Goal: Information Seeking & Learning: Learn about a topic

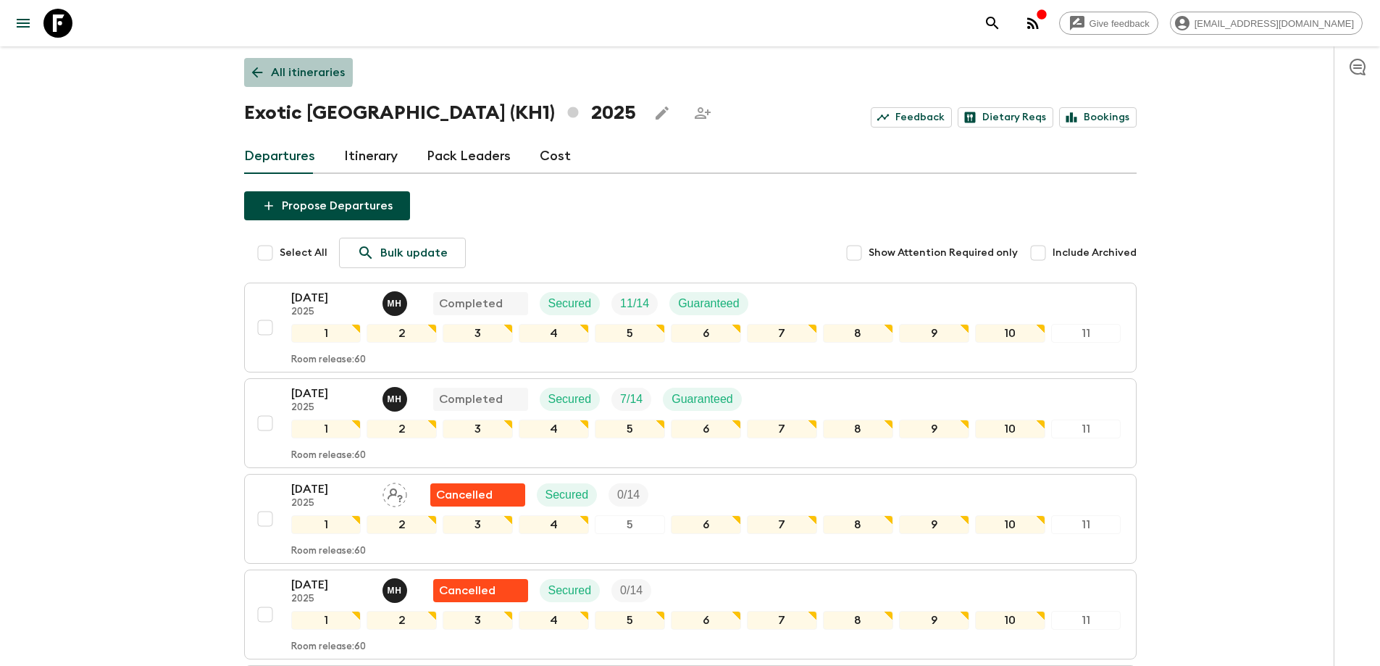
click at [254, 64] on icon at bounding box center [257, 72] width 16 height 16
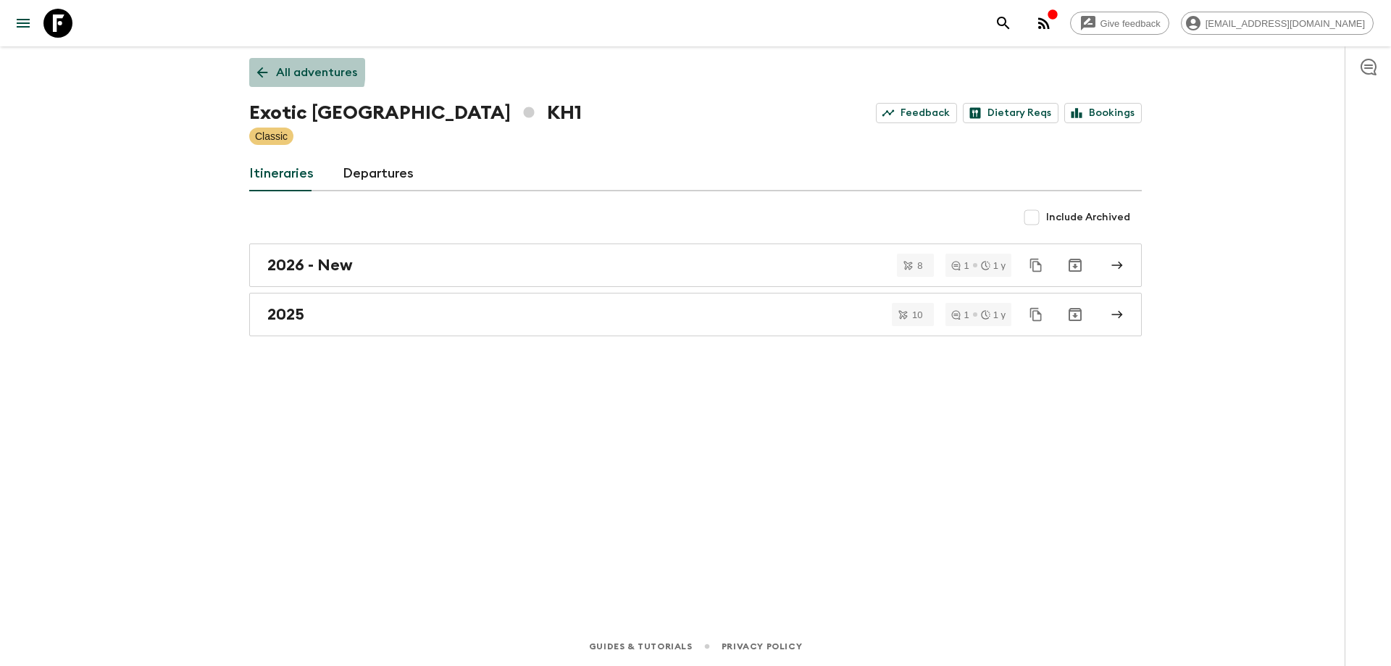
click at [254, 67] on icon at bounding box center [262, 72] width 16 height 16
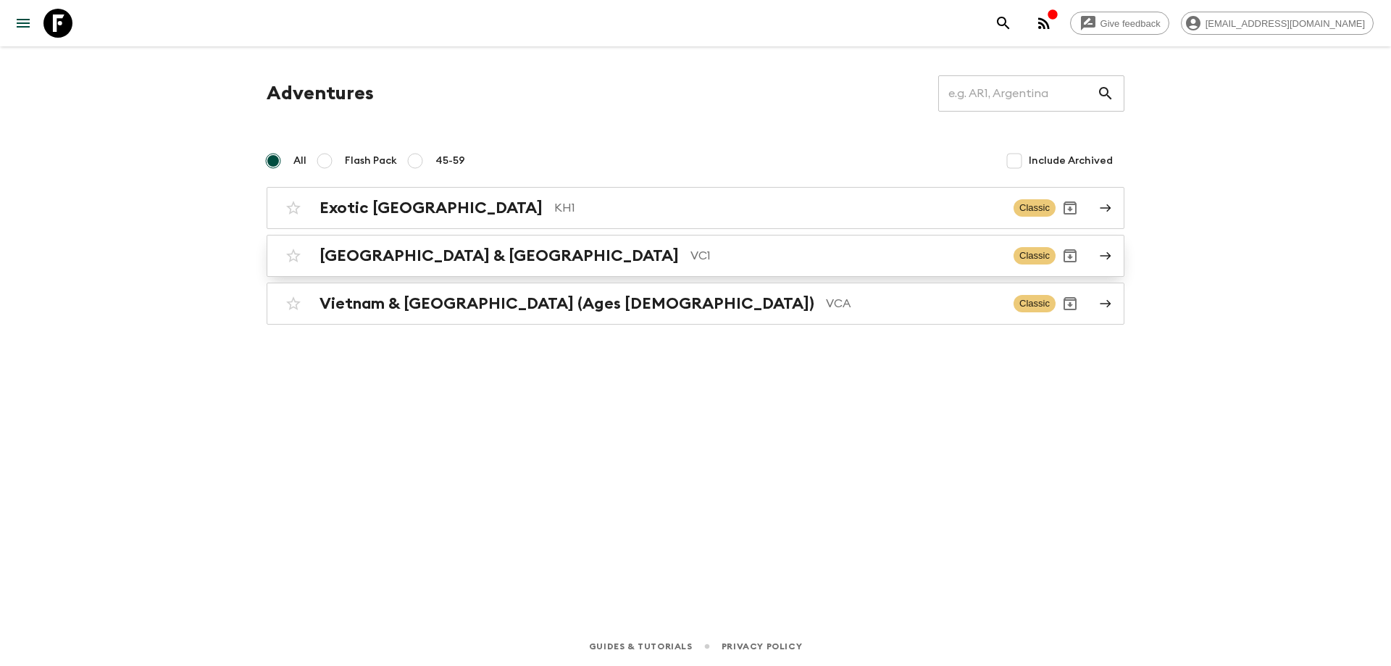
click at [450, 265] on div "Vietnam & Cambodia VC1 Classic" at bounding box center [667, 255] width 777 height 29
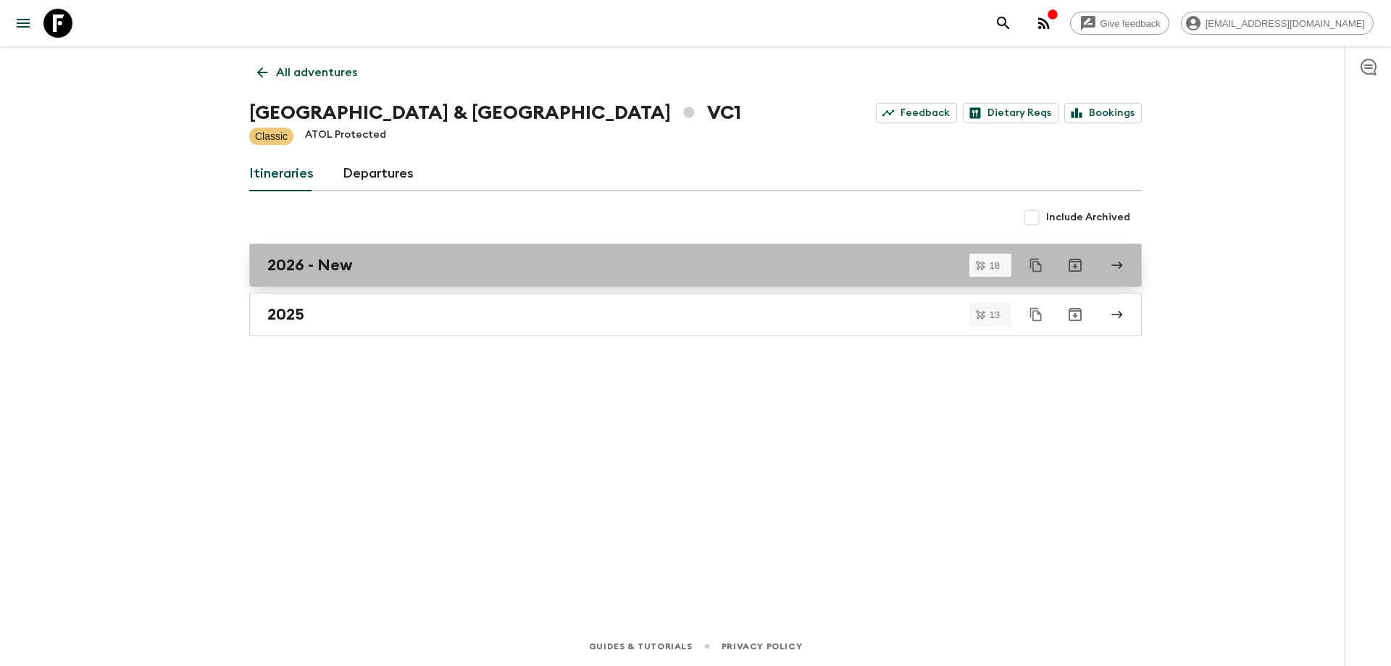
click at [322, 273] on h2 "2026 - New" at bounding box center [310, 265] width 86 height 19
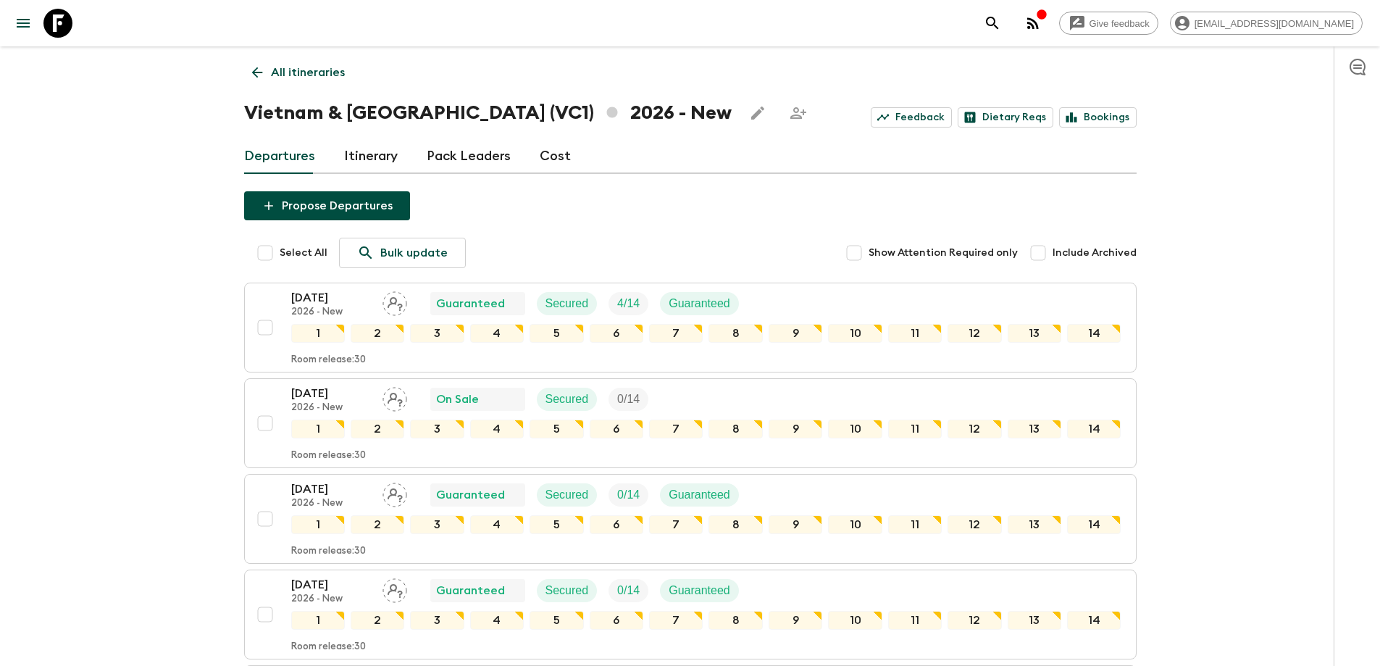
click at [253, 75] on icon at bounding box center [257, 72] width 16 height 16
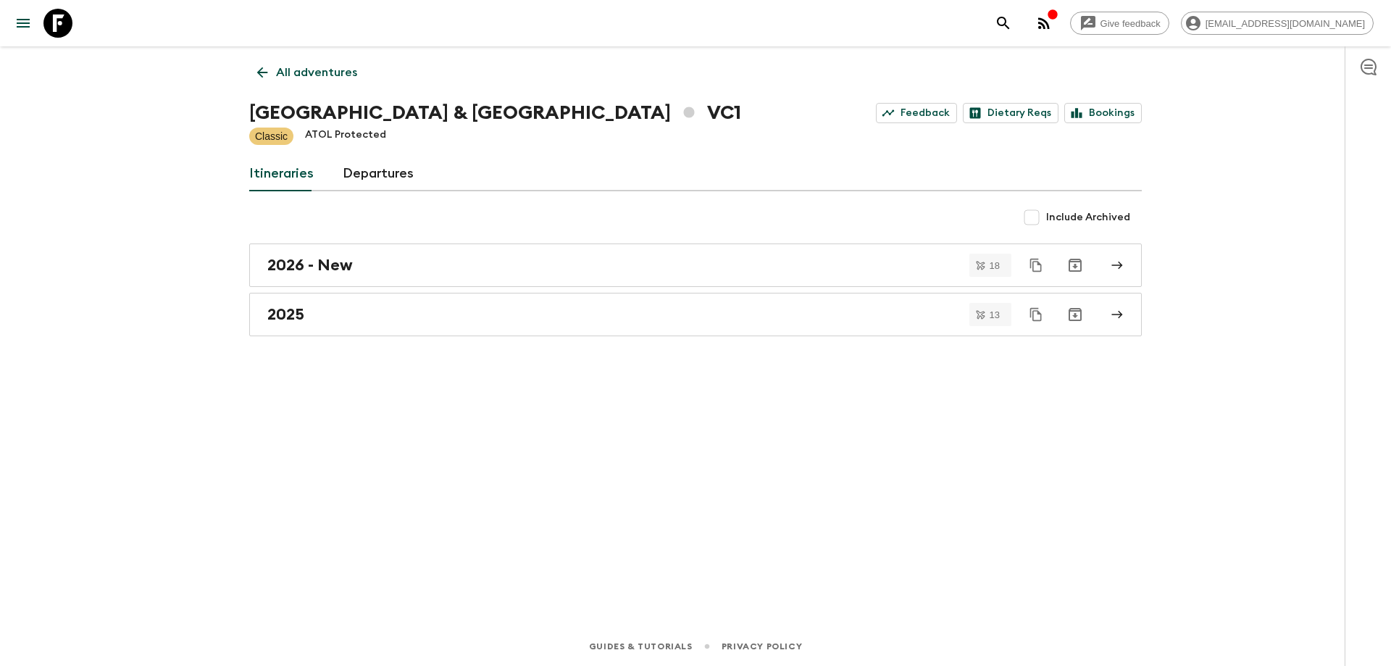
click at [253, 75] on link "All adventures" at bounding box center [307, 72] width 116 height 29
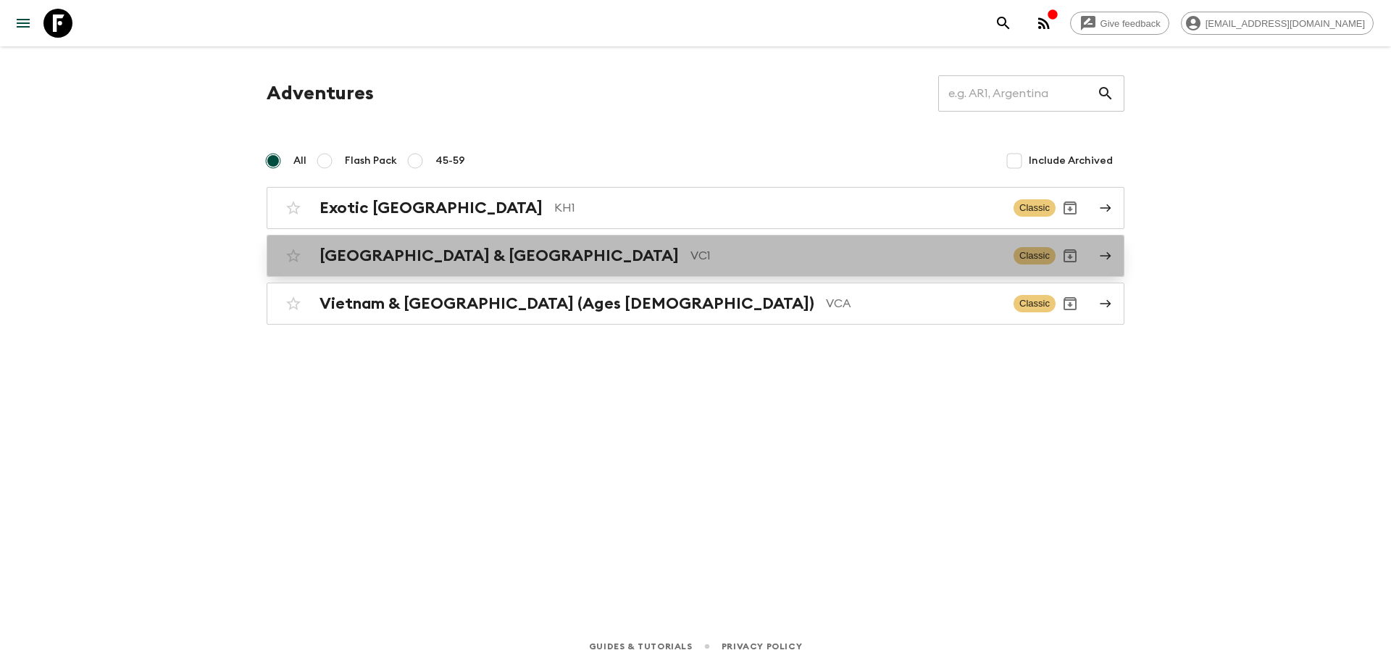
click at [464, 256] on h2 "[GEOGRAPHIC_DATA] & [GEOGRAPHIC_DATA]" at bounding box center [499, 255] width 359 height 19
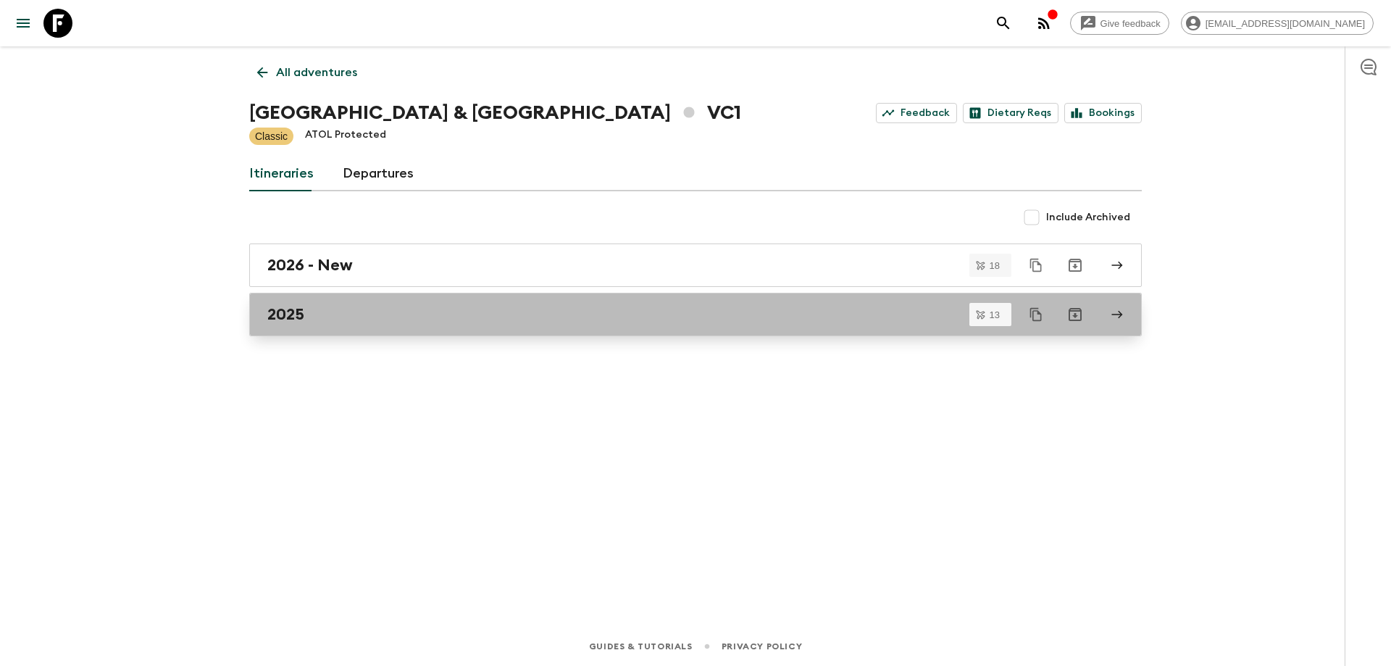
click at [334, 318] on div "2025" at bounding box center [681, 314] width 829 height 19
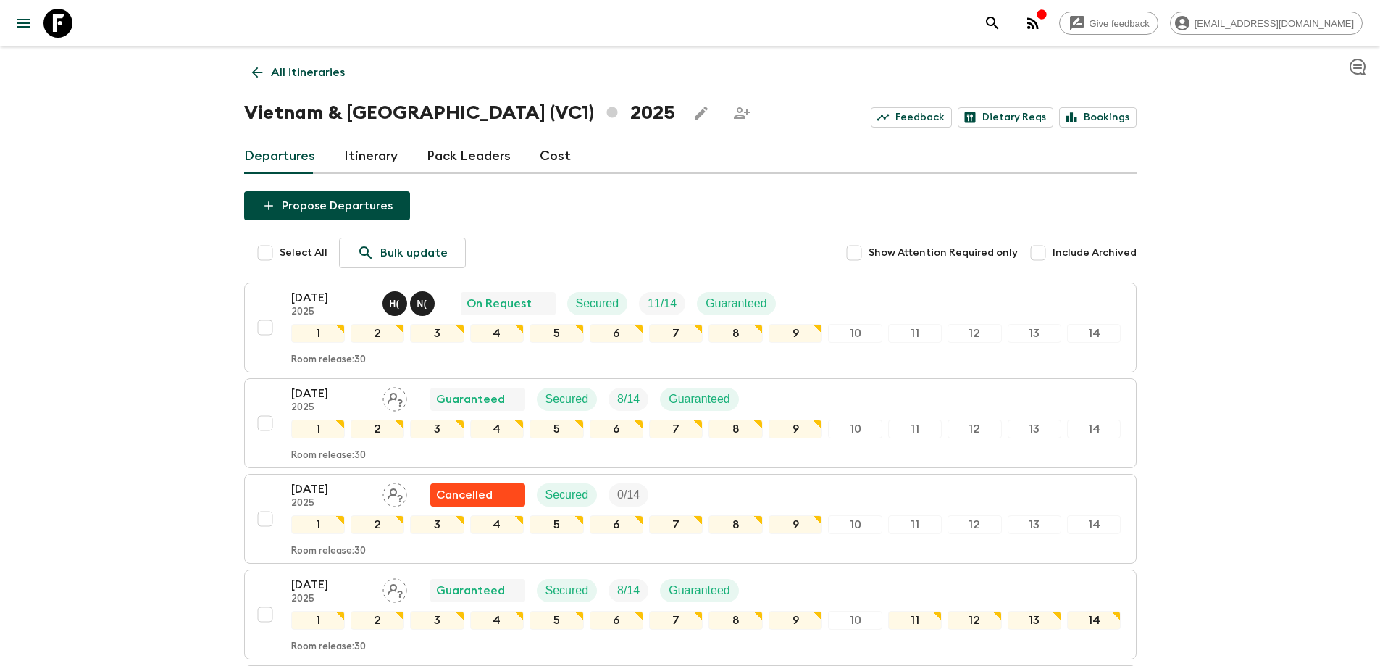
click at [259, 60] on link "All itineraries" at bounding box center [298, 72] width 109 height 29
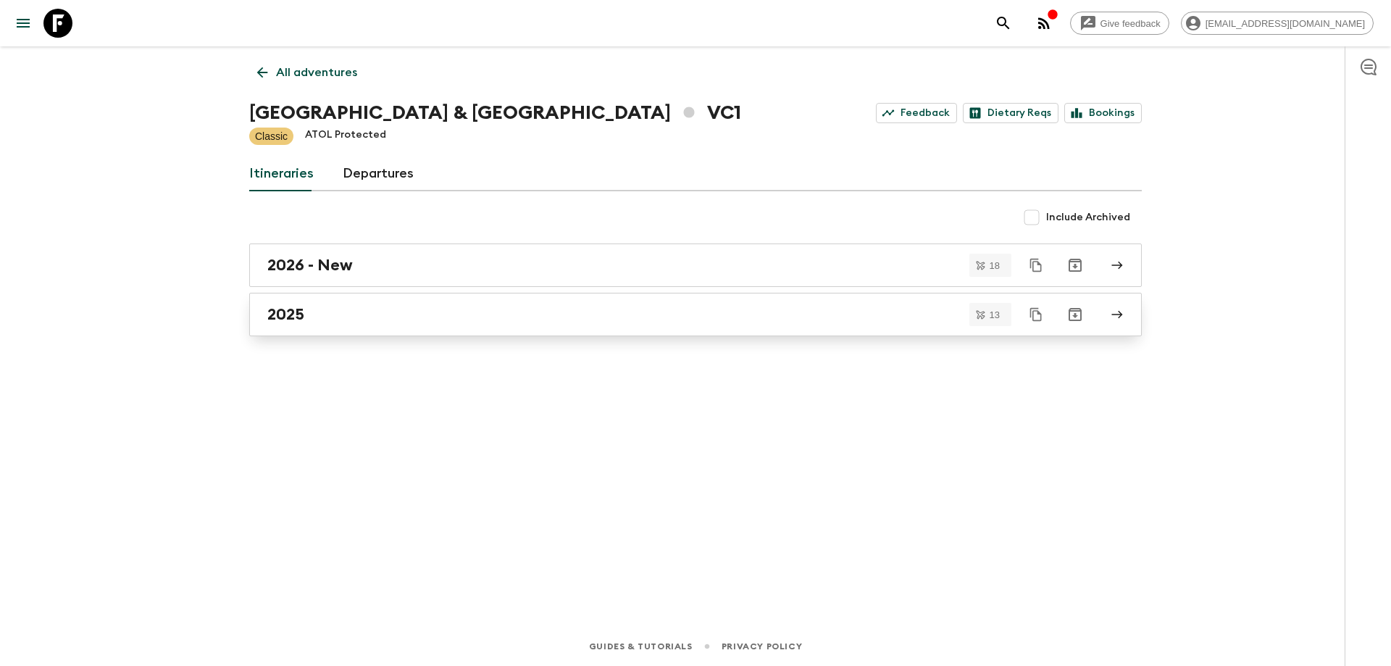
click at [331, 314] on div "2025" at bounding box center [681, 314] width 829 height 19
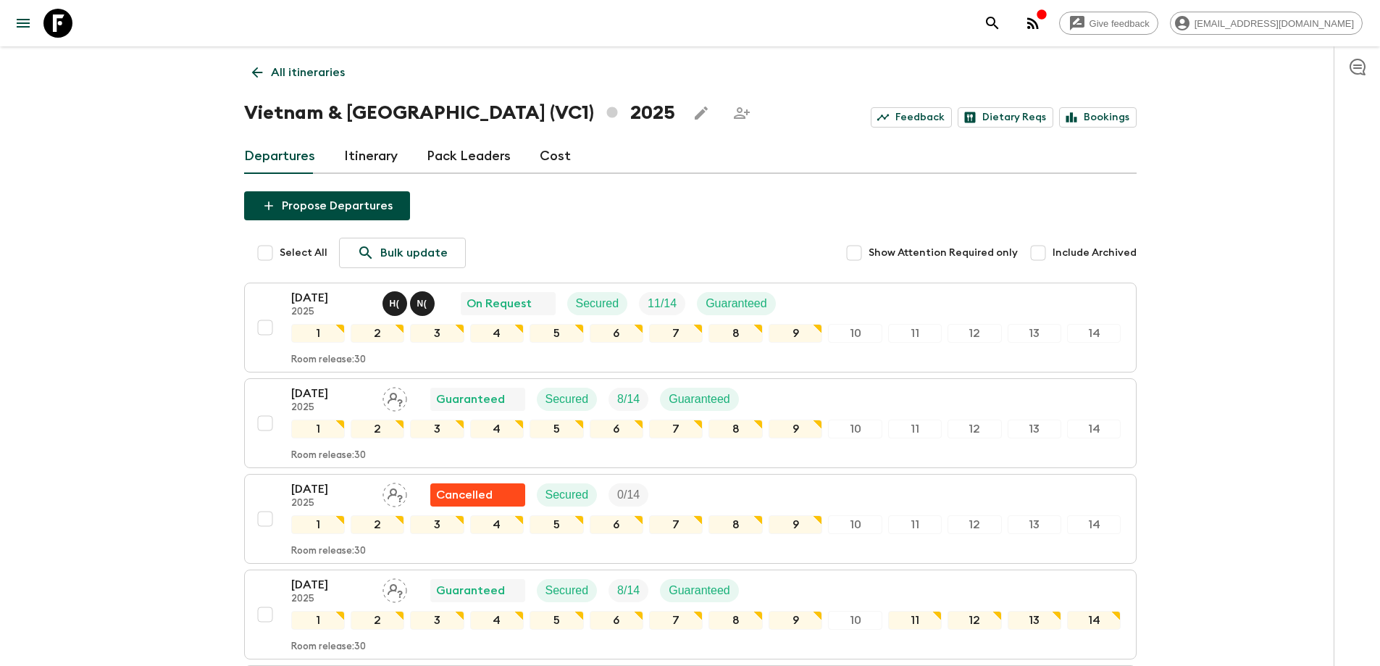
click at [255, 82] on link "All itineraries" at bounding box center [298, 72] width 109 height 29
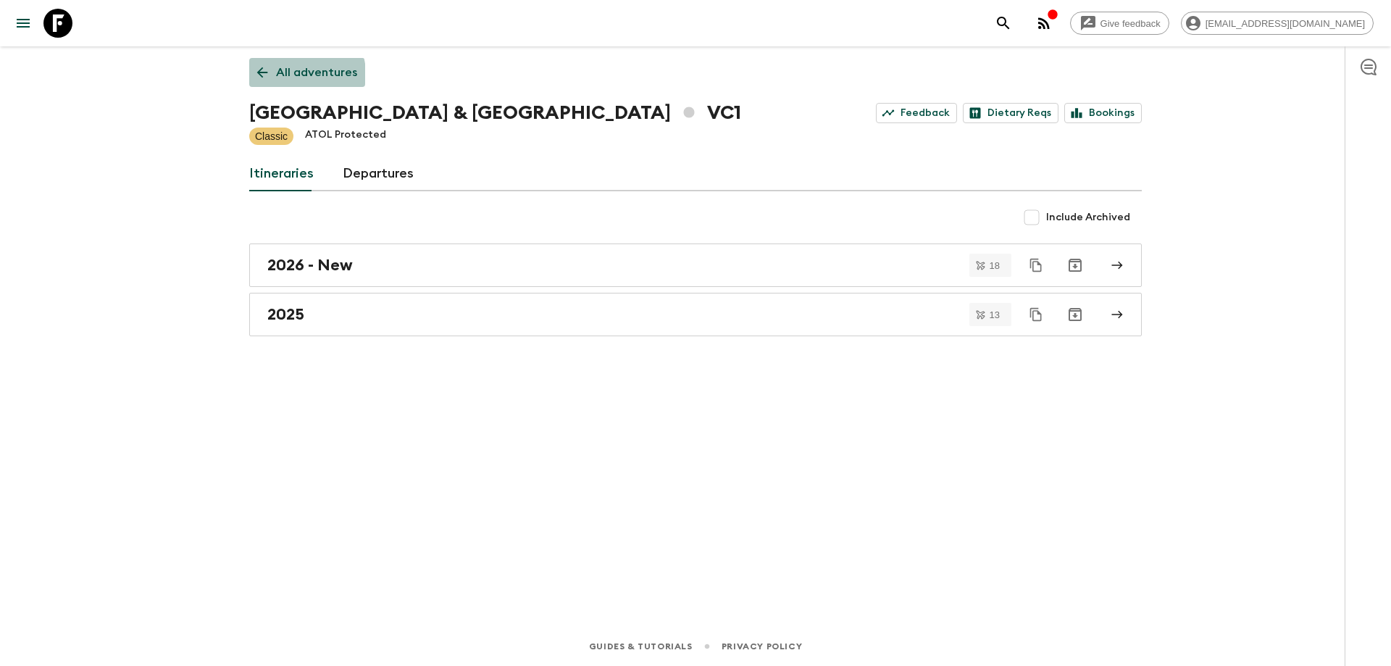
click at [255, 82] on link "All adventures" at bounding box center [307, 72] width 116 height 29
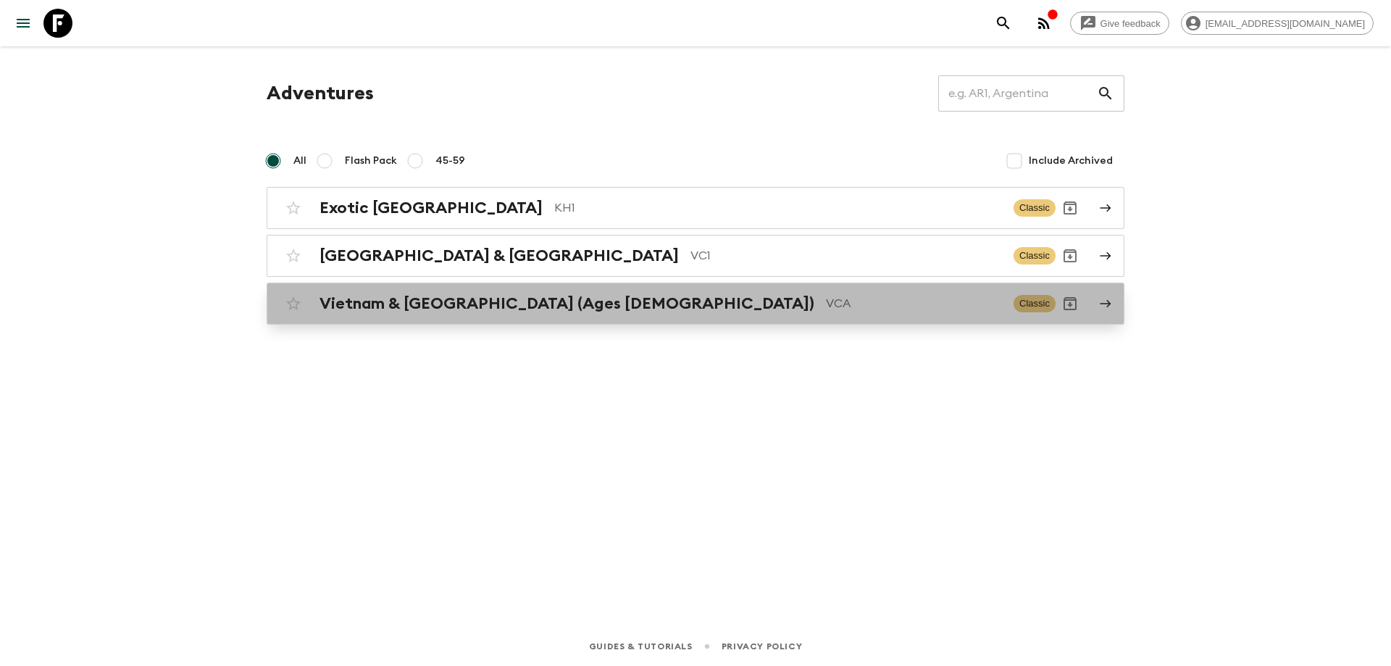
click at [406, 309] on h2 "Vietnam & [GEOGRAPHIC_DATA] (Ages [DEMOGRAPHIC_DATA])" at bounding box center [567, 303] width 495 height 19
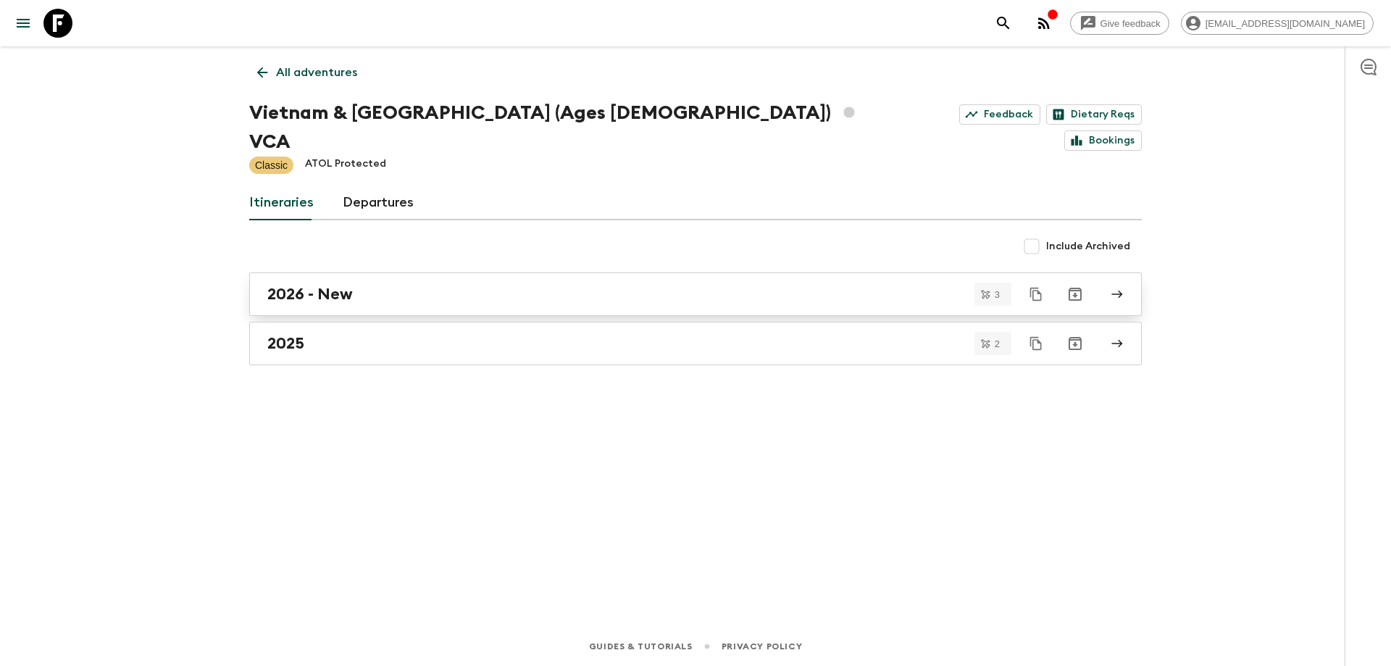
click at [415, 285] on div "2026 - New" at bounding box center [681, 294] width 829 height 19
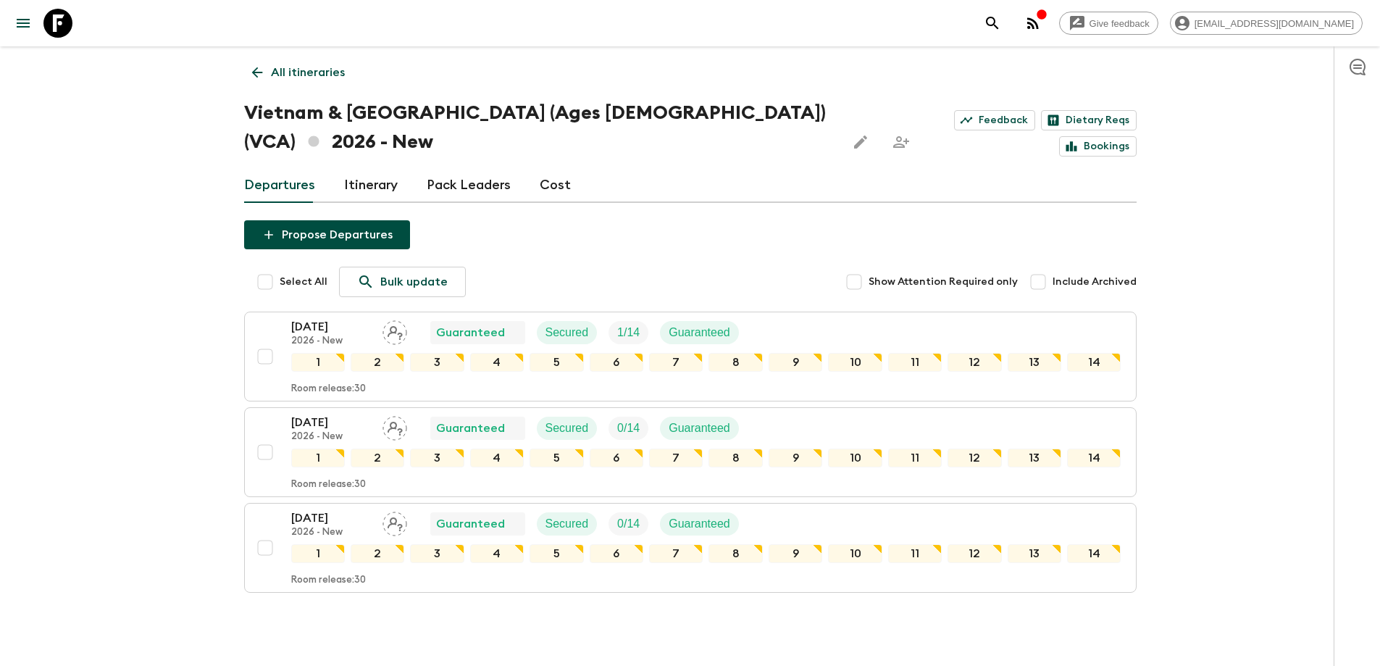
click at [257, 67] on icon at bounding box center [257, 72] width 16 height 16
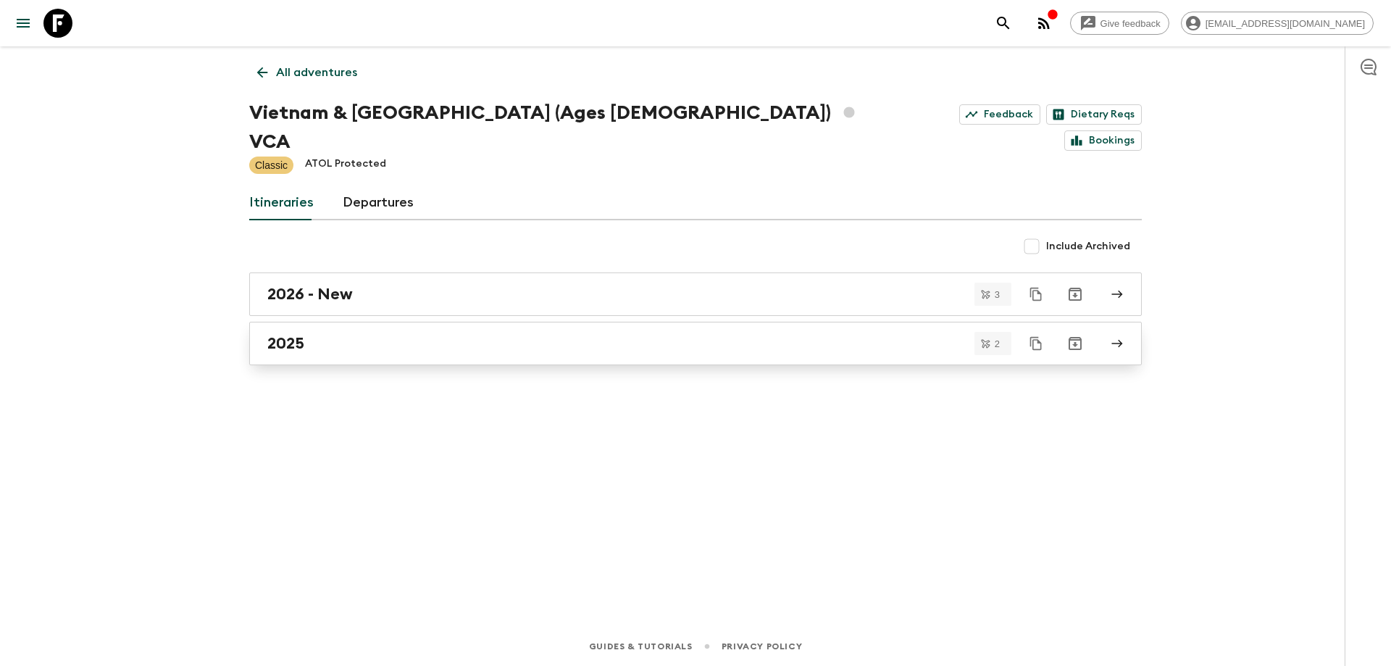
click at [396, 330] on link "2025" at bounding box center [695, 343] width 893 height 43
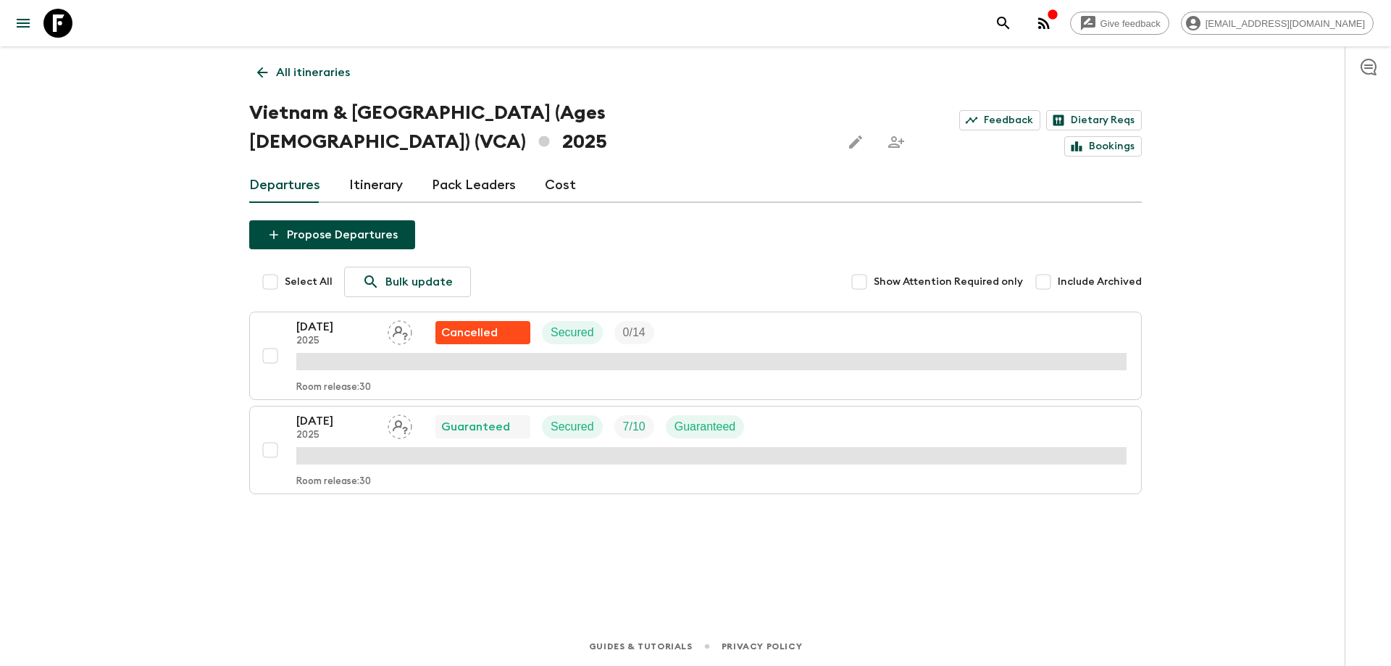
click at [259, 86] on link "All itineraries" at bounding box center [303, 72] width 109 height 29
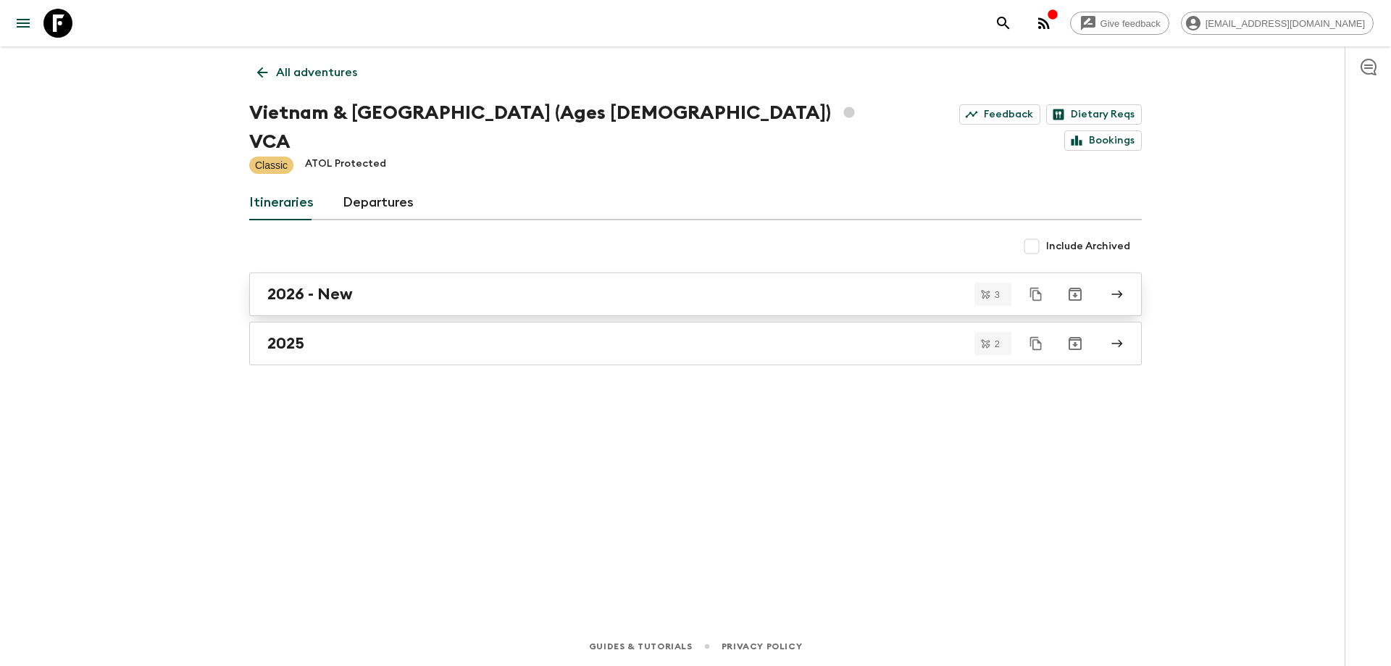
click at [367, 285] on div "2026 - New" at bounding box center [681, 294] width 829 height 19
